Goal: Navigation & Orientation: Find specific page/section

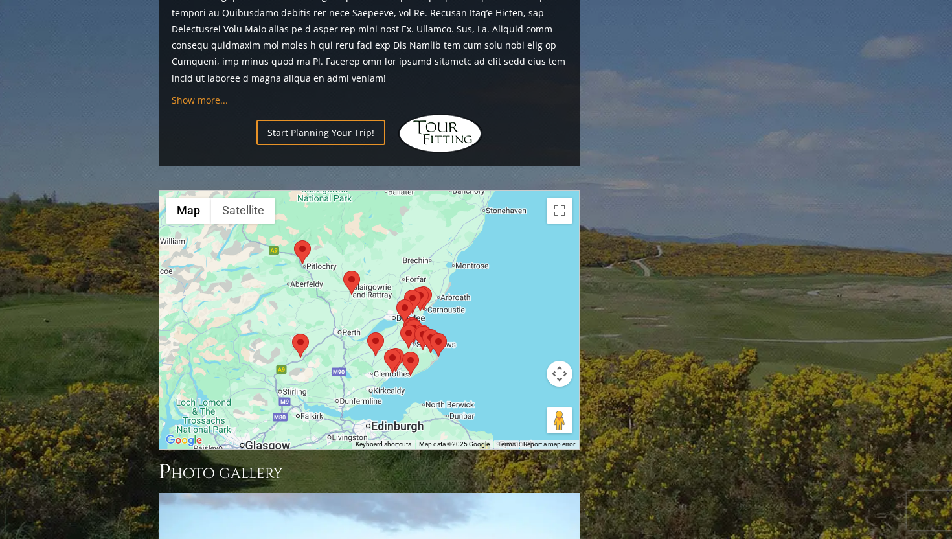
scroll to position [1504, 0]
click at [400, 325] on area at bounding box center [400, 325] width 0 height 0
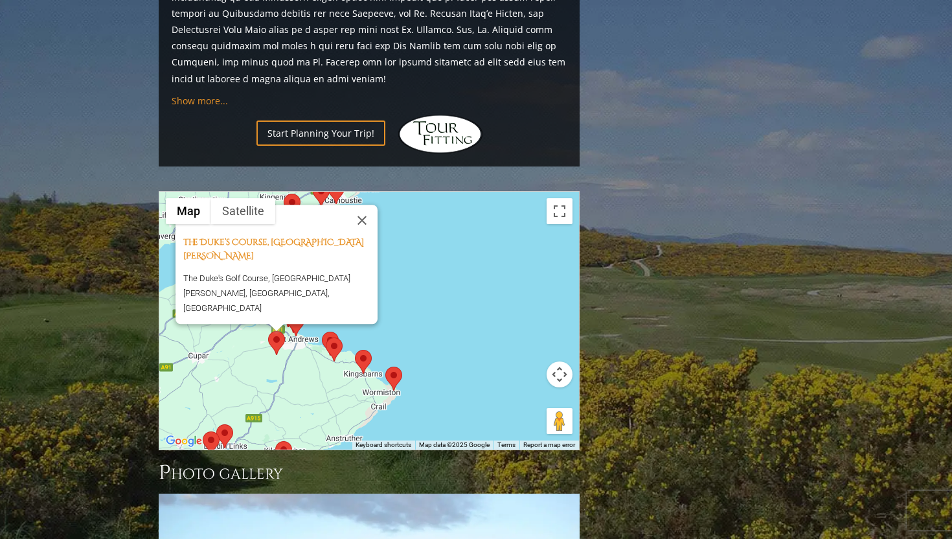
click at [385, 367] on area at bounding box center [385, 367] width 0 height 0
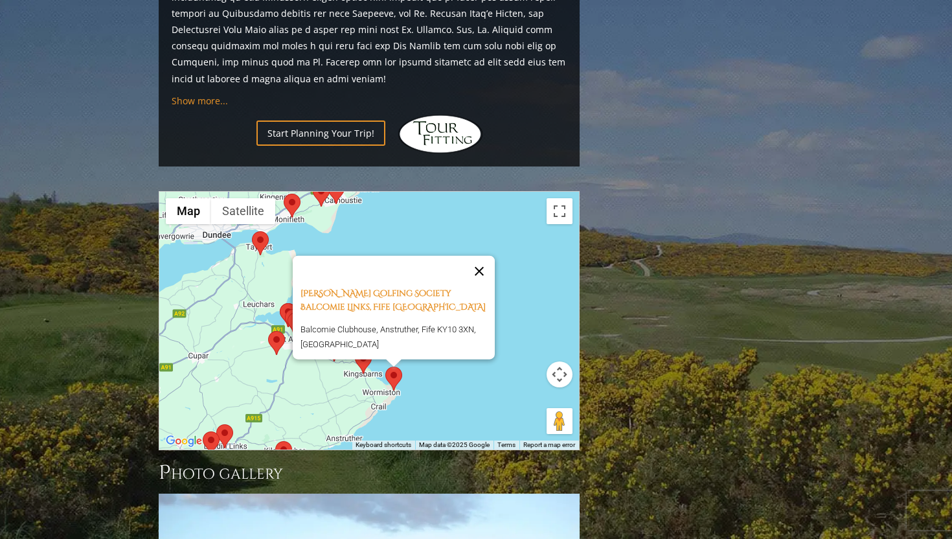
click at [487, 255] on button "Close" at bounding box center [479, 270] width 31 height 31
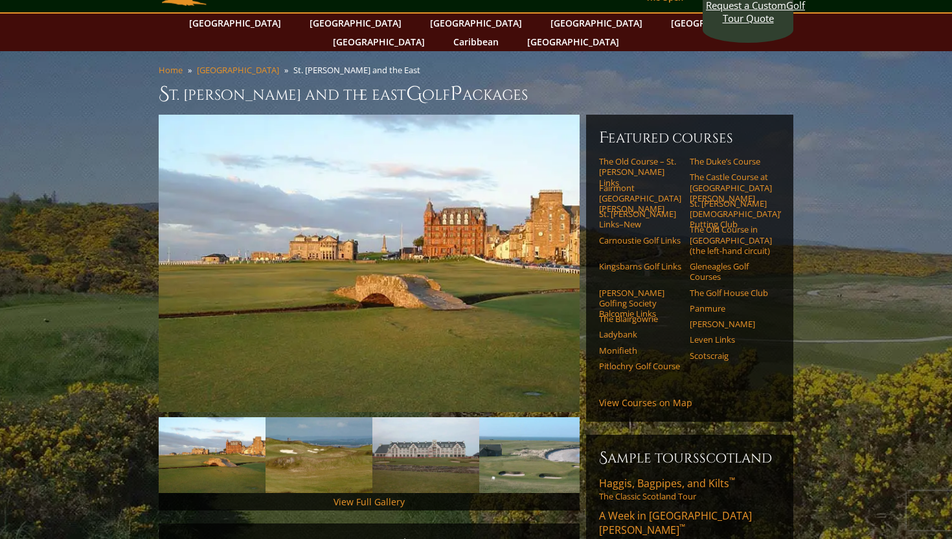
scroll to position [0, 0]
